Goal: Task Accomplishment & Management: Manage account settings

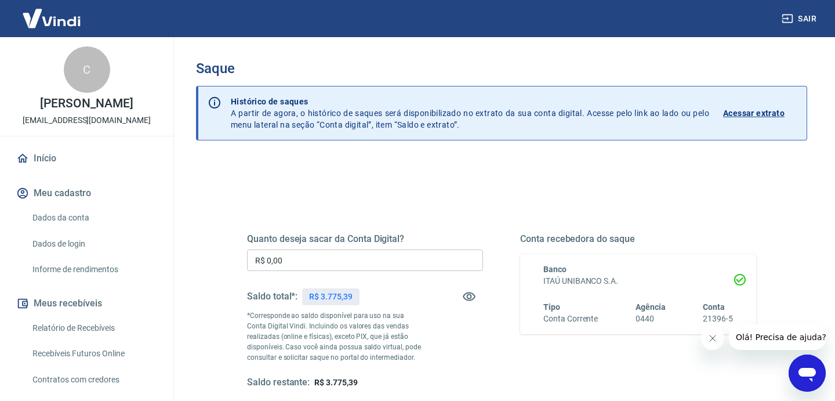
click at [430, 252] on input "R$ 0,00" at bounding box center [365, 259] width 236 height 21
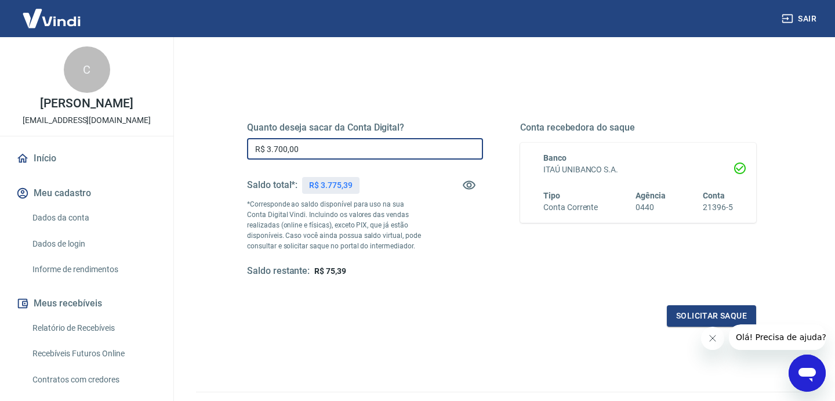
scroll to position [172, 0]
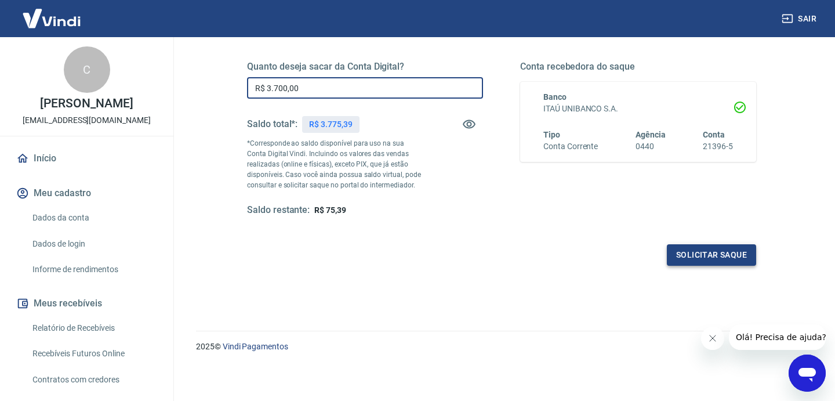
type input "R$ 3.700,00"
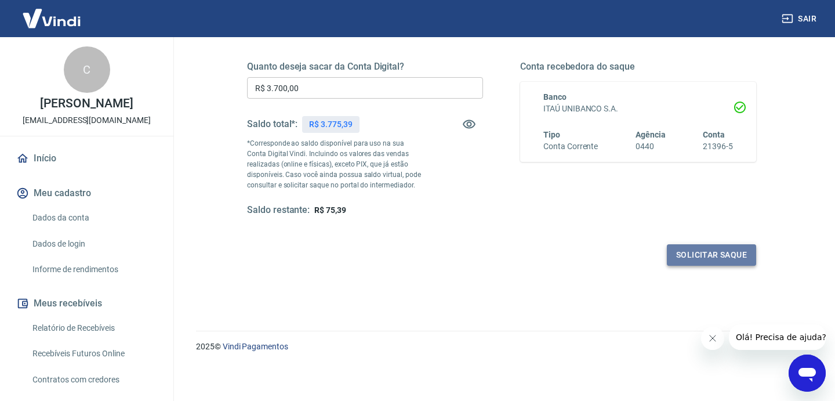
click at [722, 250] on button "Solicitar saque" at bounding box center [711, 254] width 89 height 21
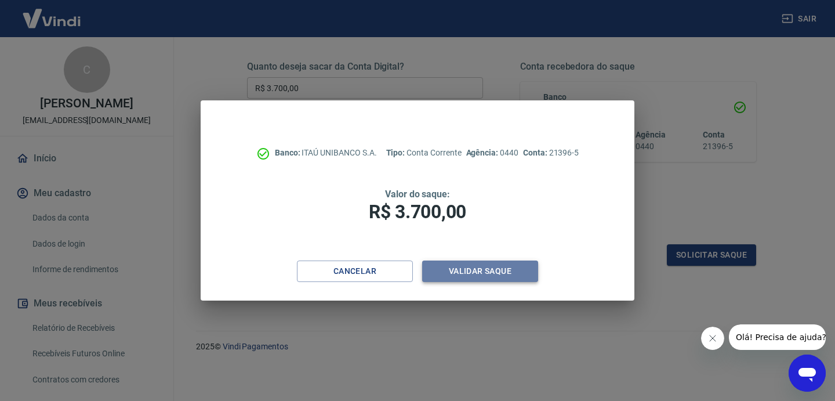
click at [512, 266] on button "Validar saque" at bounding box center [480, 270] width 116 height 21
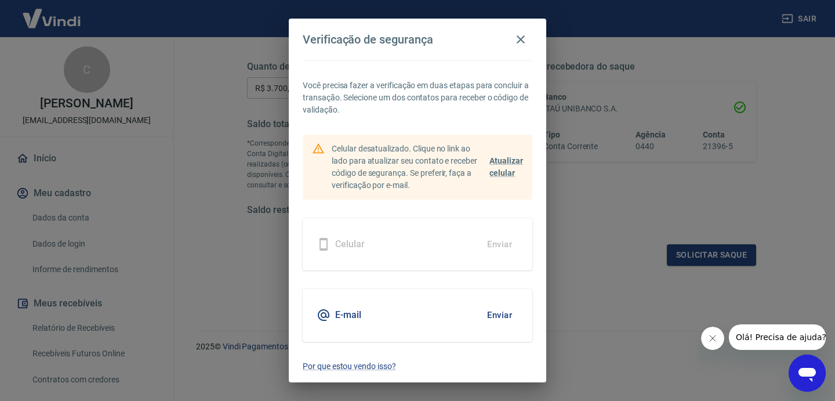
click at [507, 321] on button "Enviar" at bounding box center [500, 315] width 38 height 24
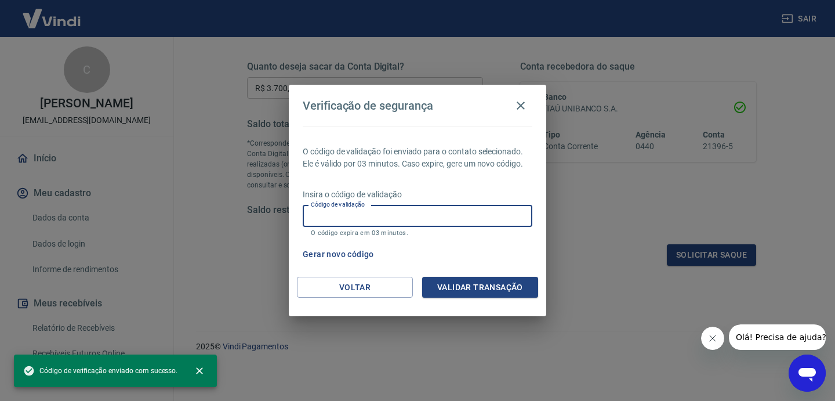
click at [416, 225] on input "Código de validação" at bounding box center [418, 215] width 230 height 21
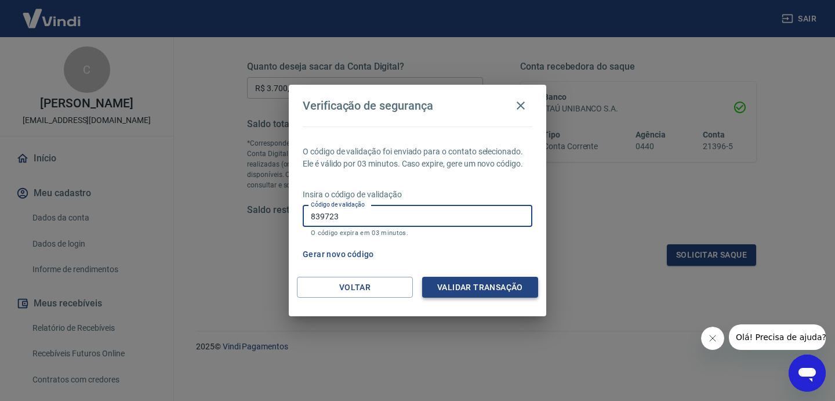
type input "839723"
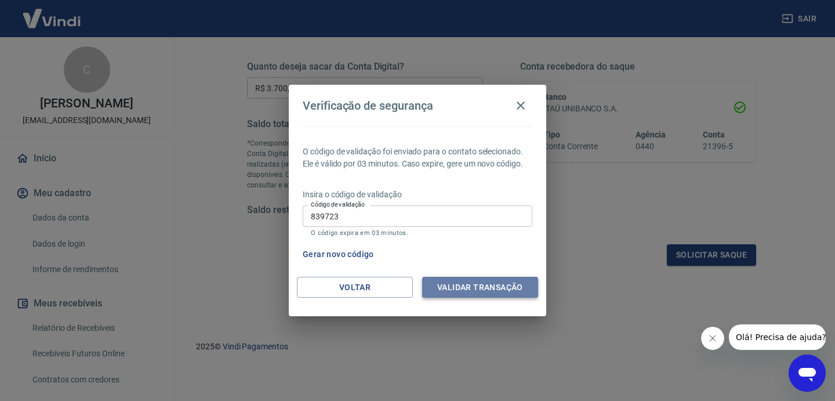
click at [497, 292] on button "Validar transação" at bounding box center [480, 287] width 116 height 21
